Goal: Task Accomplishment & Management: Manage account settings

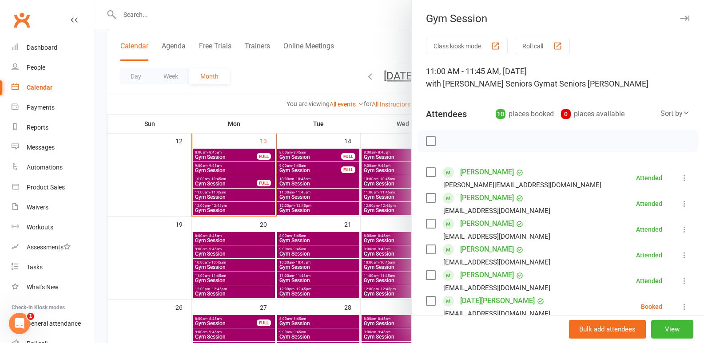
scroll to position [70, 0]
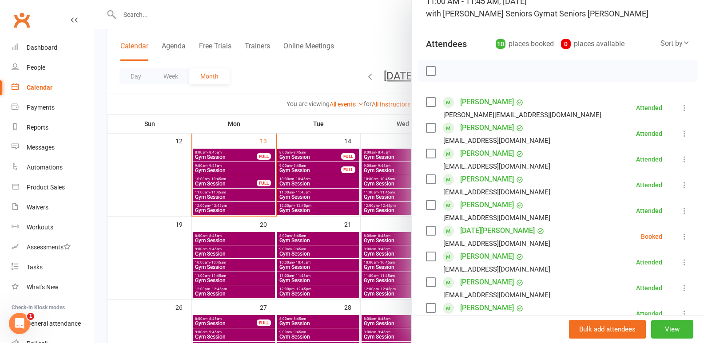
click at [143, 184] on div at bounding box center [398, 171] width 609 height 343
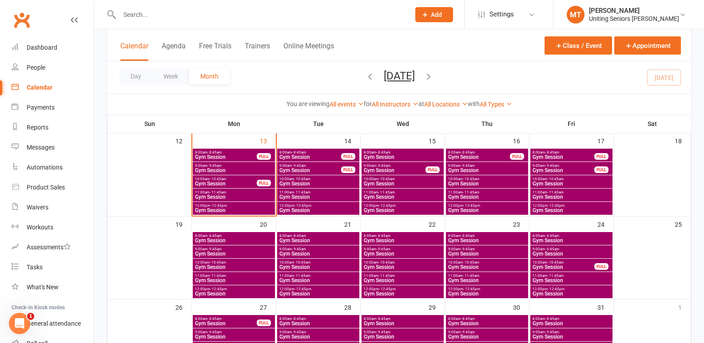
click at [222, 191] on span "- 11:45am" at bounding box center [218, 192] width 16 height 4
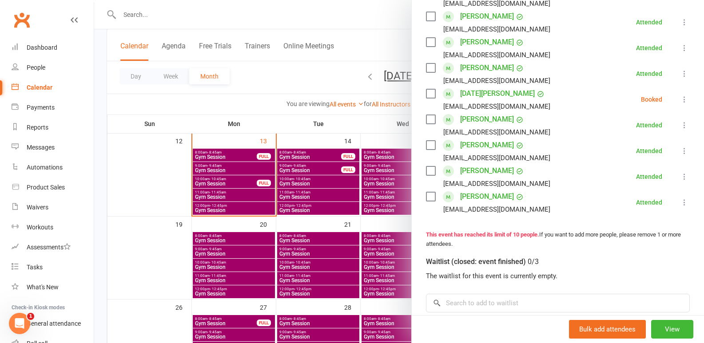
scroll to position [222, 0]
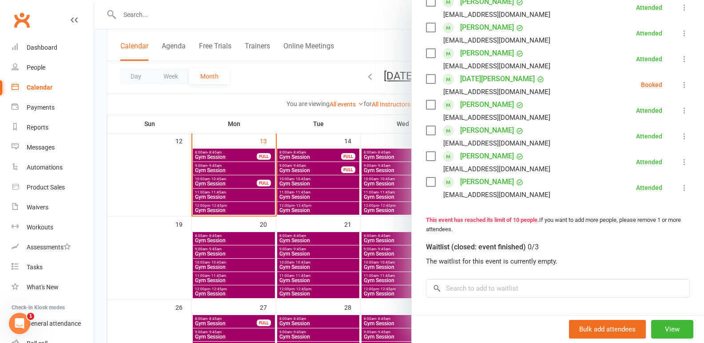
click at [680, 86] on icon at bounding box center [684, 84] width 9 height 9
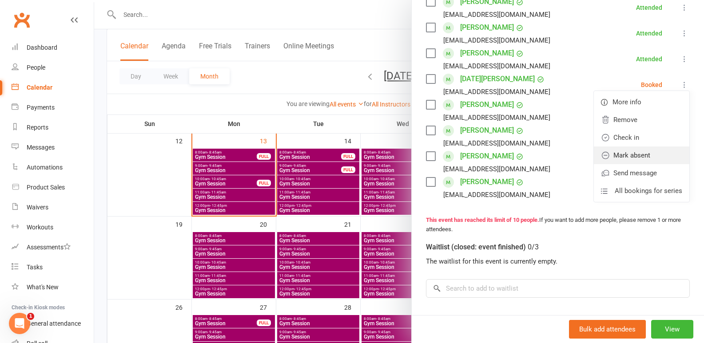
click at [630, 163] on link "Mark absent" at bounding box center [640, 155] width 95 height 18
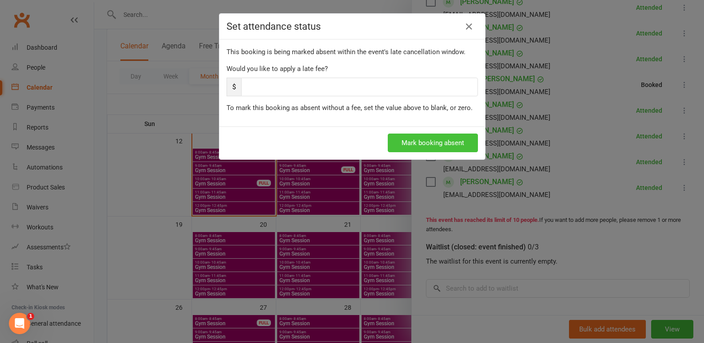
click at [437, 139] on button "Mark booking absent" at bounding box center [433, 143] width 90 height 19
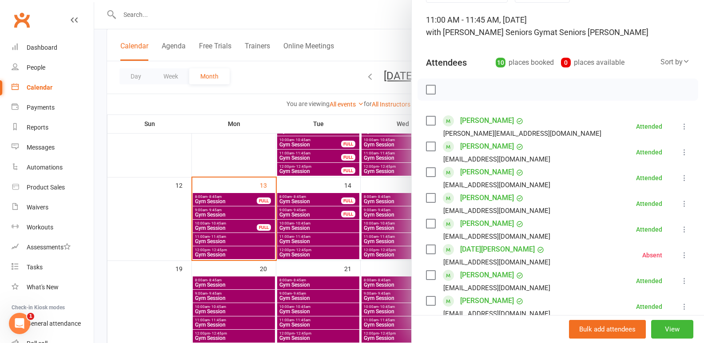
scroll to position [44, 0]
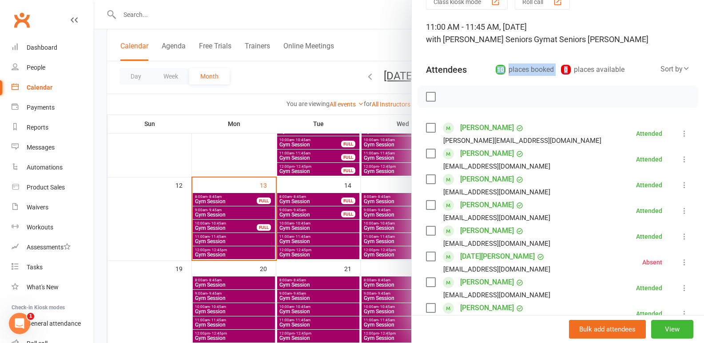
drag, startPoint x: 484, startPoint y: 71, endPoint x: 551, endPoint y: 76, distance: 67.6
click at [552, 75] on div "10 places booked 0 places available" at bounding box center [563, 69] width 136 height 12
click at [579, 71] on div "0 places available" at bounding box center [592, 69] width 63 height 12
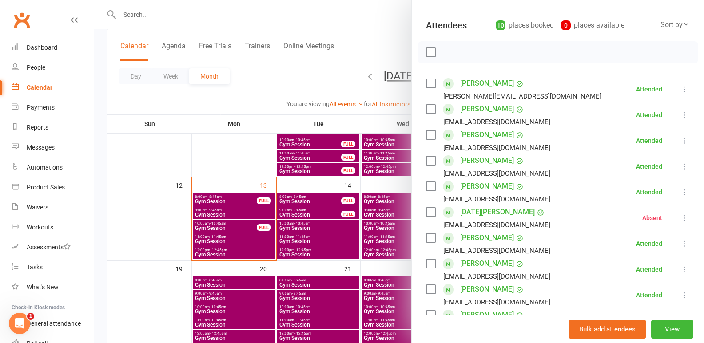
scroll to position [133, 0]
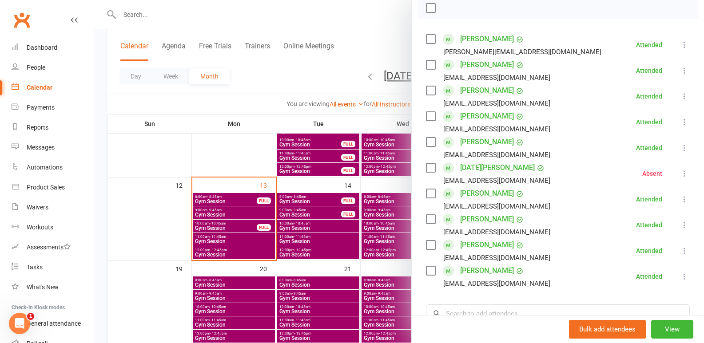
click at [239, 295] on div at bounding box center [398, 171] width 609 height 343
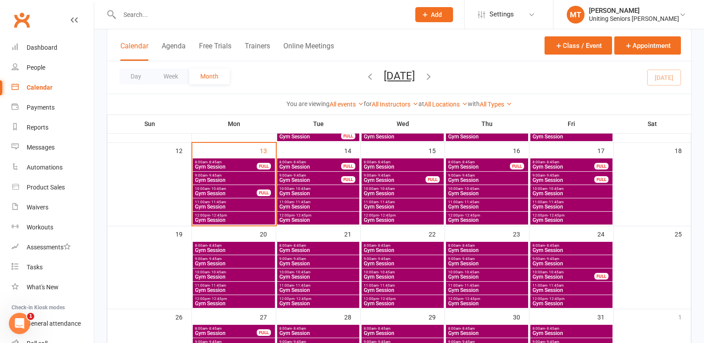
scroll to position [266, 0]
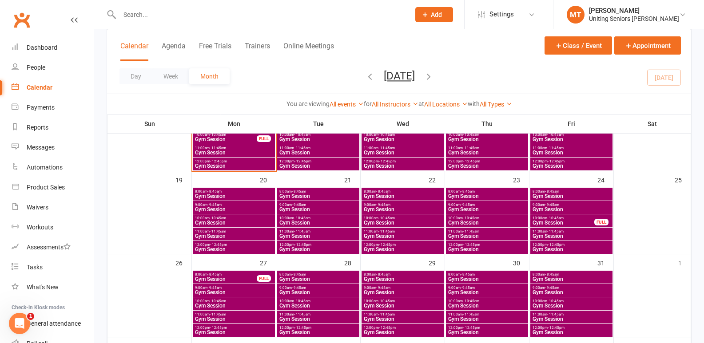
click at [248, 245] on span "12:00pm - 12:45pm" at bounding box center [233, 245] width 79 height 4
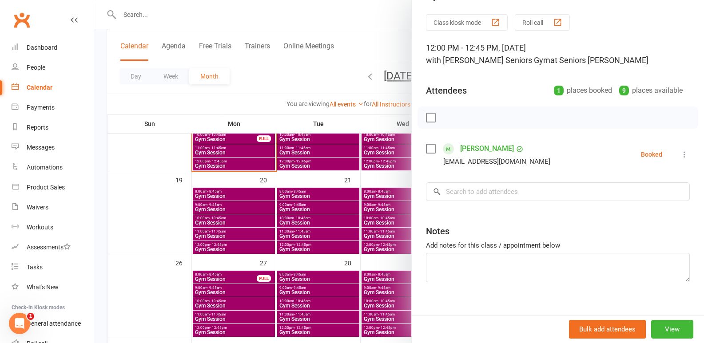
scroll to position [35, 0]
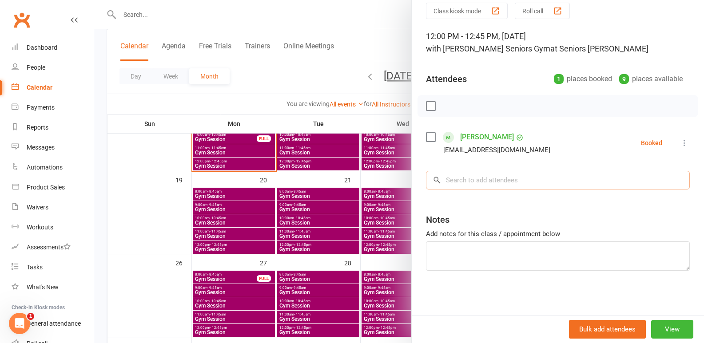
click at [482, 179] on input "search" at bounding box center [558, 180] width 264 height 19
click at [253, 183] on div at bounding box center [398, 171] width 609 height 343
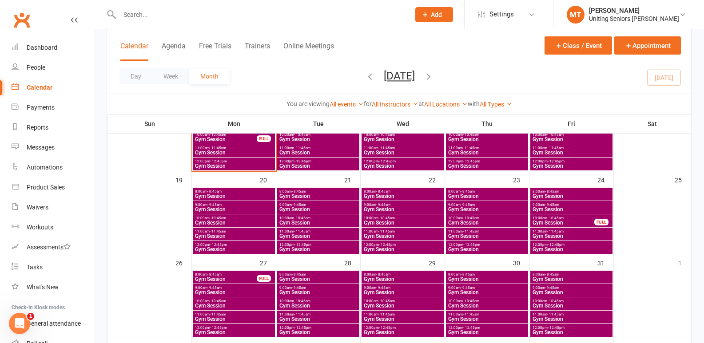
click at [237, 234] on span "Gym Session" at bounding box center [233, 235] width 79 height 5
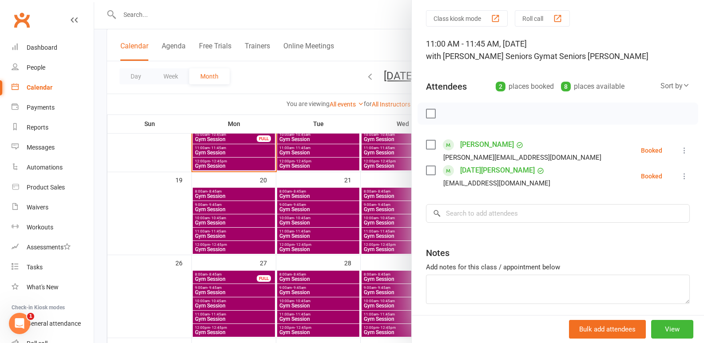
scroll to position [61, 0]
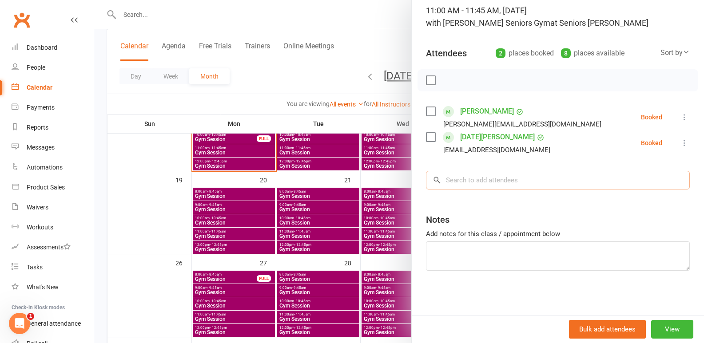
drag, startPoint x: 500, startPoint y: 186, endPoint x: 494, endPoint y: 183, distance: 7.3
click at [498, 186] on input "search" at bounding box center [558, 180] width 264 height 19
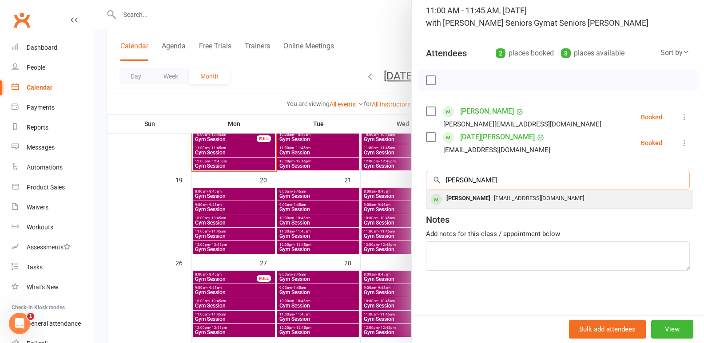
type input "[PERSON_NAME]"
click at [459, 194] on div "[PERSON_NAME]" at bounding box center [468, 198] width 51 height 13
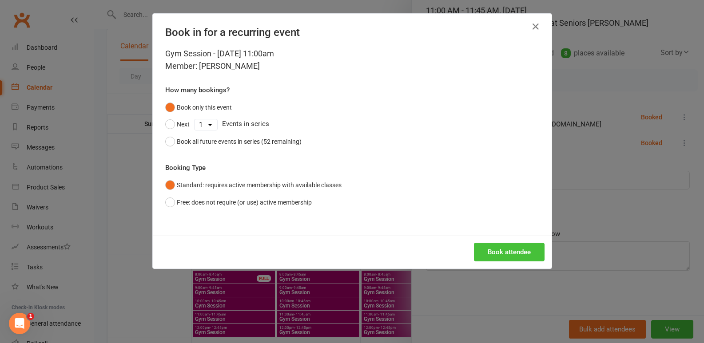
click at [515, 246] on button "Book attendee" at bounding box center [509, 252] width 71 height 19
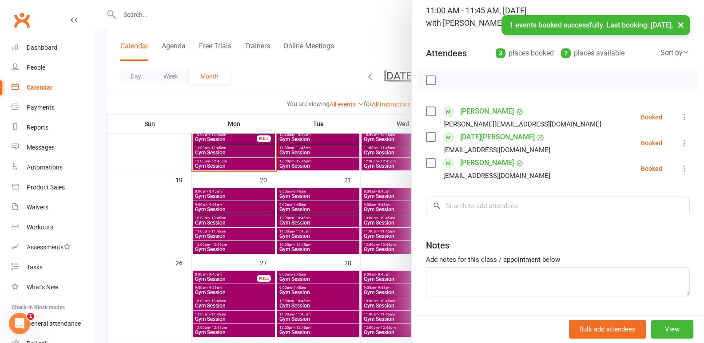
click at [147, 188] on div at bounding box center [398, 171] width 609 height 343
